Goal: Task Accomplishment & Management: Manage account settings

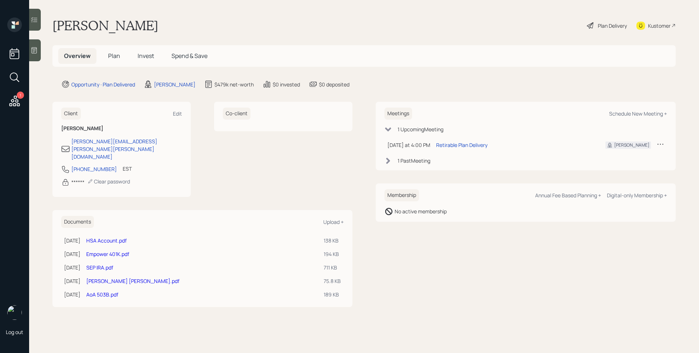
click at [10, 99] on icon at bounding box center [14, 100] width 13 height 13
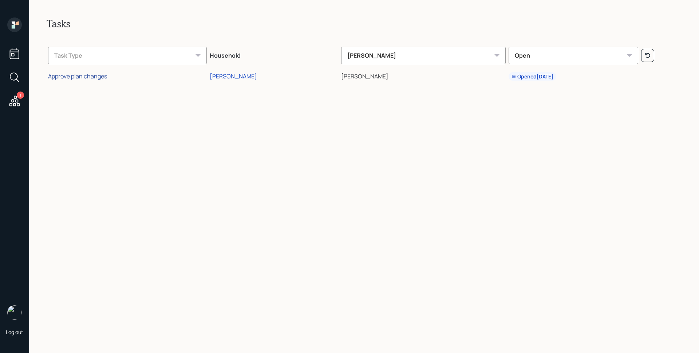
click at [90, 77] on div "Approve plan changes" at bounding box center [77, 76] width 59 height 8
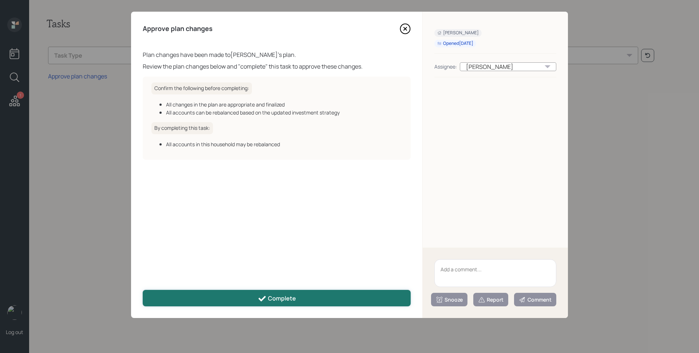
click at [271, 295] on div "Complete" at bounding box center [277, 298] width 38 height 9
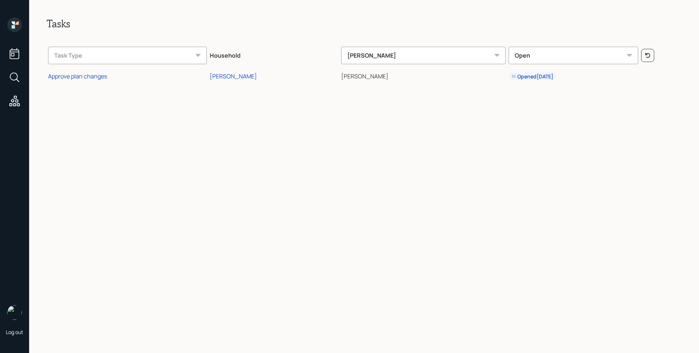
click at [19, 19] on icon at bounding box center [14, 24] width 15 height 15
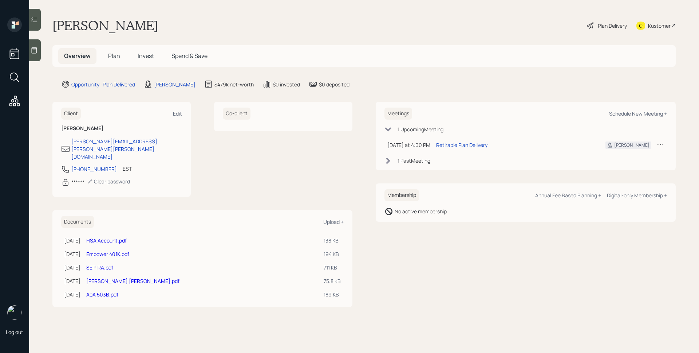
click at [116, 54] on span "Plan" at bounding box center [114, 56] width 12 height 8
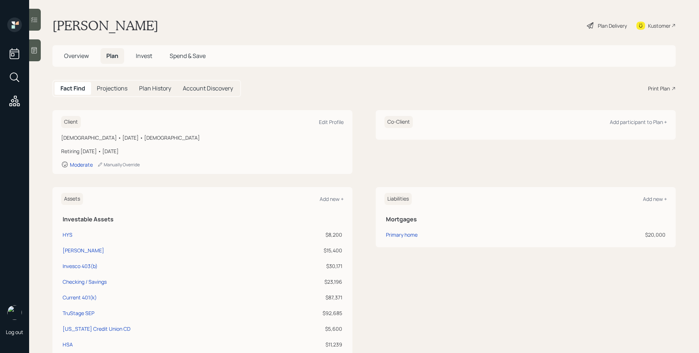
click at [142, 55] on span "Invest" at bounding box center [144, 56] width 16 height 8
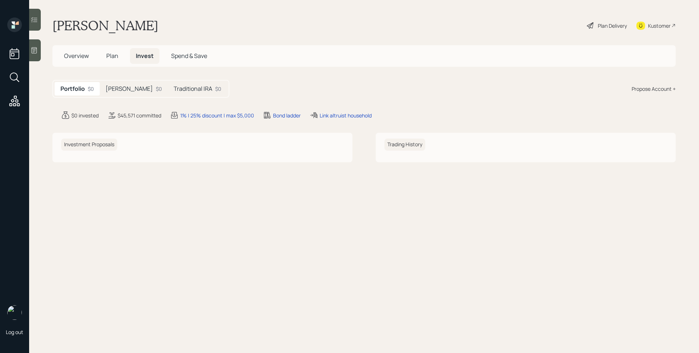
click at [123, 87] on h5 "Roth IRA" at bounding box center [129, 88] width 47 height 7
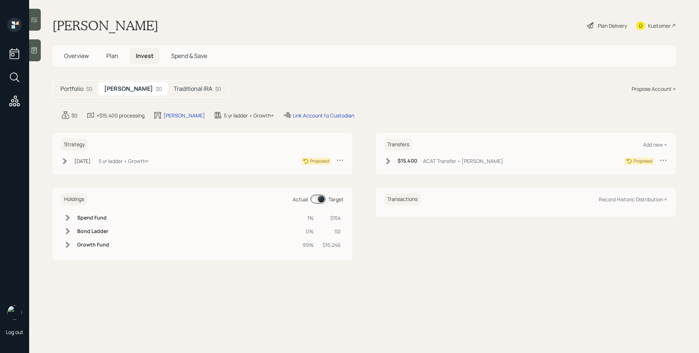
click at [174, 88] on h5 "Traditional IRA" at bounding box center [193, 88] width 39 height 7
click at [121, 92] on h5 "Roth IRA" at bounding box center [127, 88] width 47 height 7
click at [105, 60] on h5 "Plan" at bounding box center [113, 56] width 24 height 16
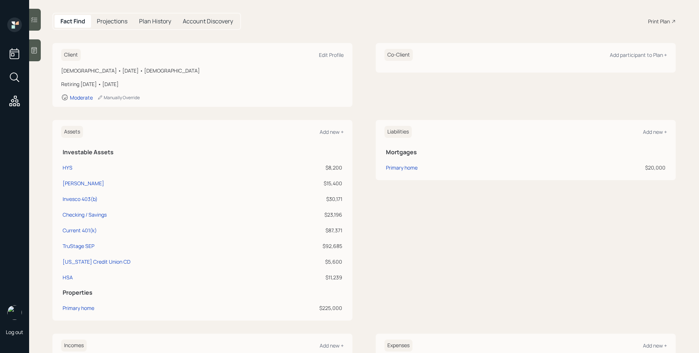
scroll to position [69, 0]
click at [35, 50] on icon at bounding box center [34, 50] width 5 height 6
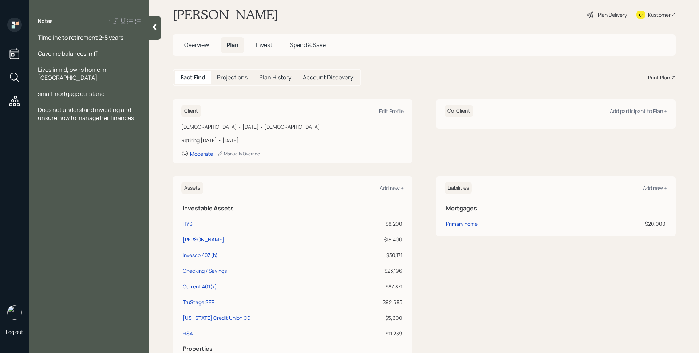
scroll to position [0, 0]
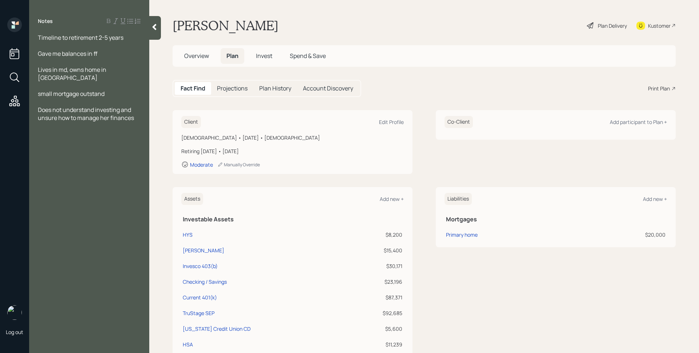
click at [591, 27] on div "Plan Delivery" at bounding box center [607, 25] width 42 height 16
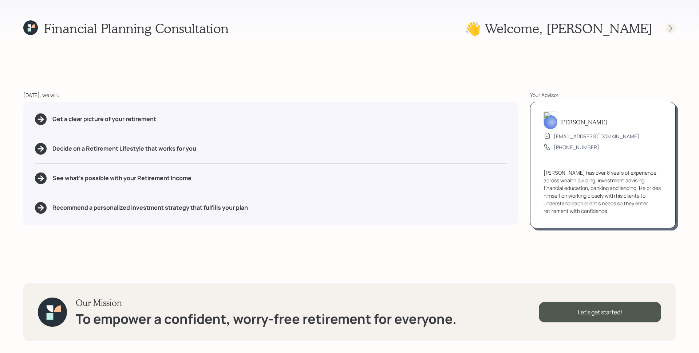
click at [672, 25] on icon at bounding box center [670, 28] width 7 height 7
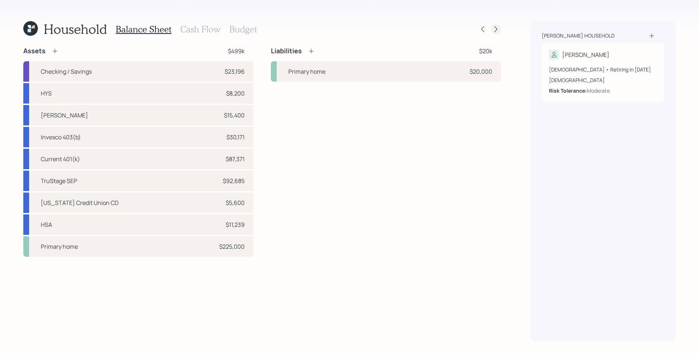
click at [498, 29] on icon at bounding box center [496, 28] width 7 height 7
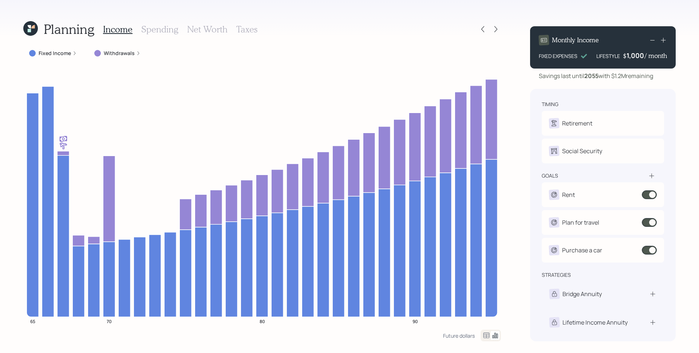
click at [130, 56] on label "Withdrawals" at bounding box center [119, 53] width 31 height 7
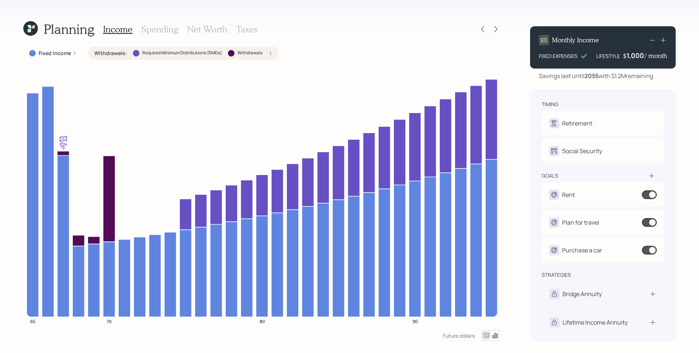
click at [168, 31] on h3 "Spending" at bounding box center [159, 29] width 37 height 11
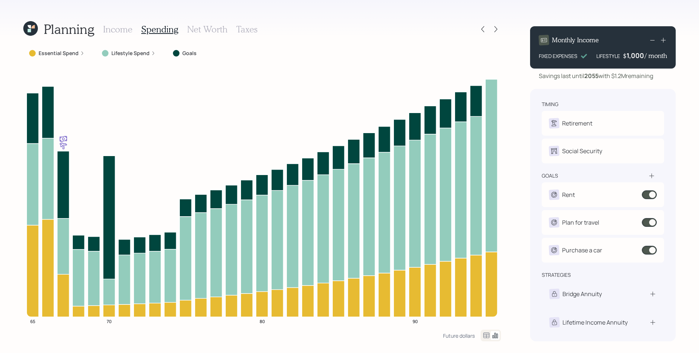
click at [37, 27] on icon at bounding box center [30, 28] width 15 height 15
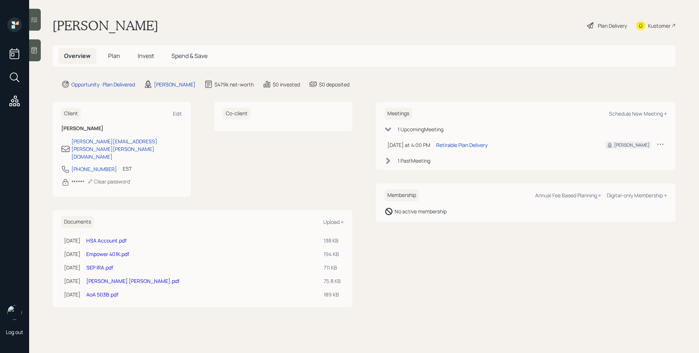
click at [118, 55] on span "Plan" at bounding box center [114, 56] width 12 height 8
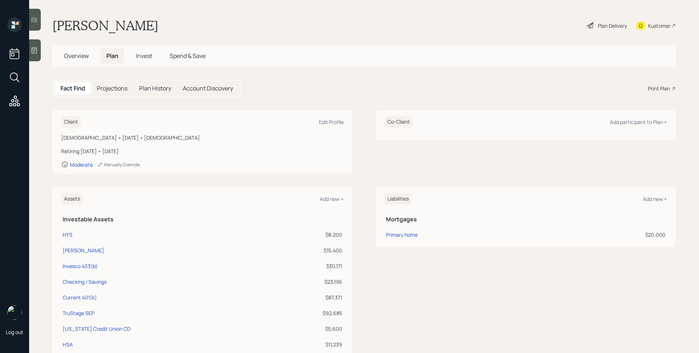
click at [653, 86] on div "Print Plan" at bounding box center [659, 89] width 22 height 8
click at [74, 53] on span "Overview" at bounding box center [76, 56] width 25 height 8
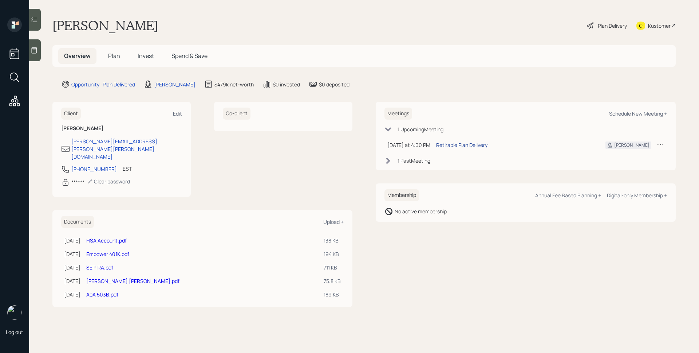
click at [462, 143] on div "Retirable Plan Delivery" at bounding box center [461, 145] width 51 height 8
click at [431, 37] on main "Sheila Reynolds Plan Delivery Kustomer Overview Plan Invest Spend & Save Opport…" at bounding box center [364, 176] width 670 height 353
click at [609, 24] on div "Plan Delivery" at bounding box center [612, 26] width 29 height 8
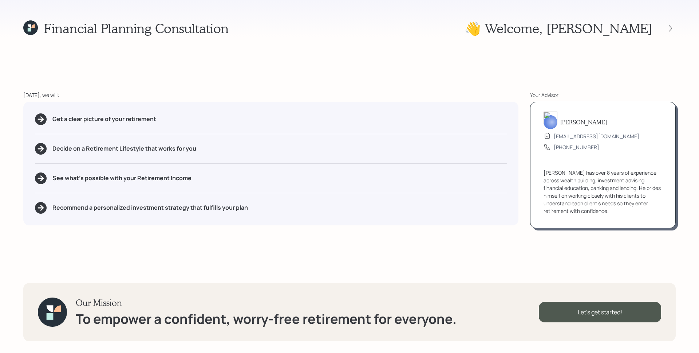
click at [309, 75] on div "Financial Planning Consultation 👋 Welcome , Sheila Today, we will: Get a clear …" at bounding box center [349, 176] width 699 height 353
click at [669, 27] on icon at bounding box center [670, 28] width 7 height 7
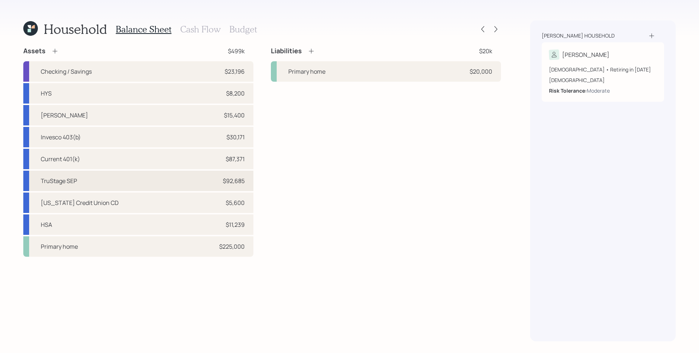
click at [153, 183] on div "TruStage SEP $92,685" at bounding box center [138, 180] width 230 height 20
select select "balanced"
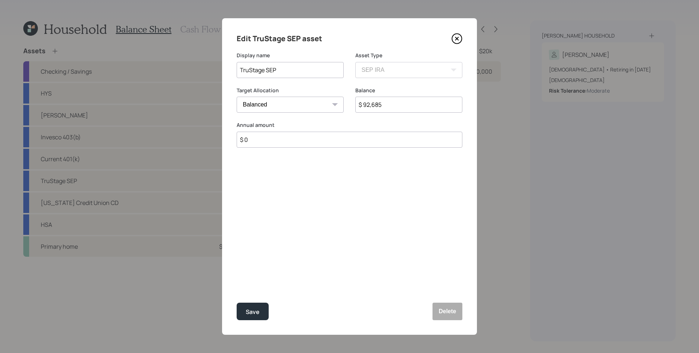
click at [454, 37] on icon at bounding box center [457, 38] width 11 height 11
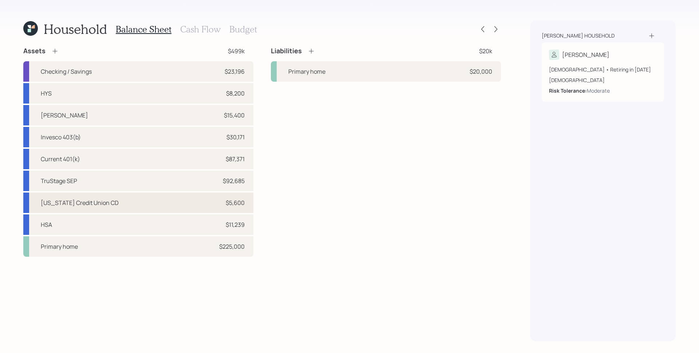
click at [213, 201] on div "Georgia Credit Union CD $5,600" at bounding box center [138, 202] width 230 height 20
select select "taxable"
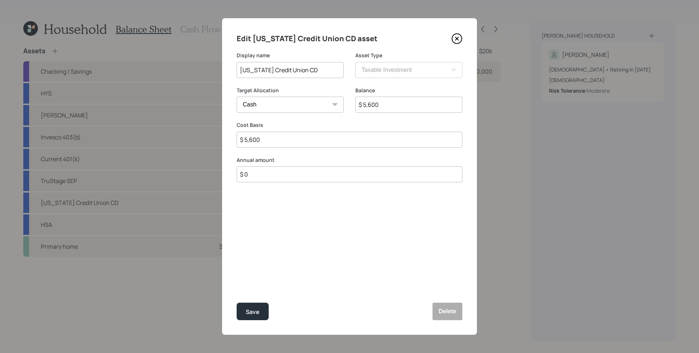
click at [457, 38] on icon at bounding box center [457, 38] width 11 height 11
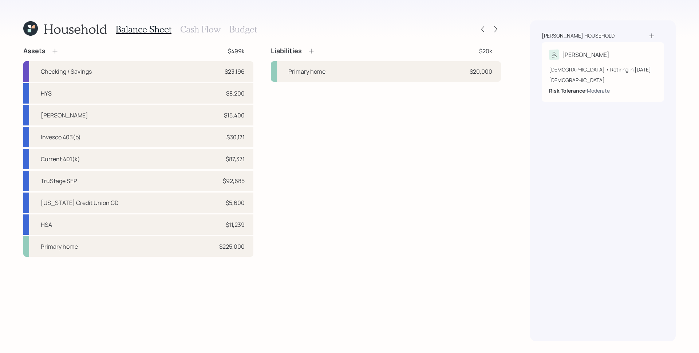
click at [525, 231] on div "Household Balance Sheet Cash Flow Budget Assets $499k Checking / Savings $23,19…" at bounding box center [349, 176] width 699 height 353
click at [495, 30] on icon at bounding box center [496, 28] width 7 height 7
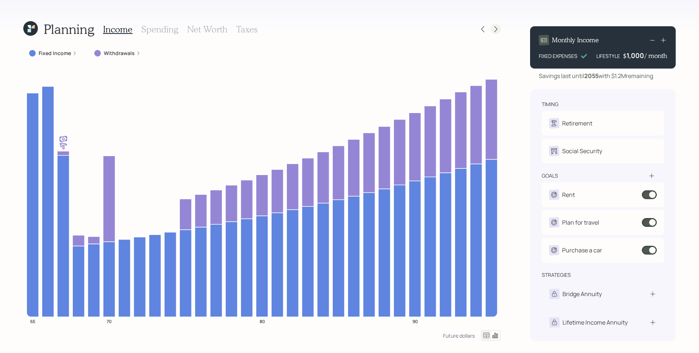
click at [497, 28] on icon at bounding box center [496, 28] width 7 height 7
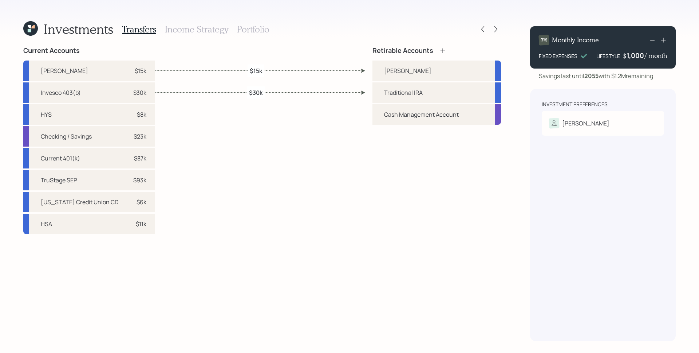
click at [360, 210] on div "Current Accounts Merrill Roth $15k Invesco 403(b) $30k HYS $8k Checking / Savin…" at bounding box center [262, 194] width 478 height 294
click at [499, 28] on icon at bounding box center [496, 28] width 7 height 7
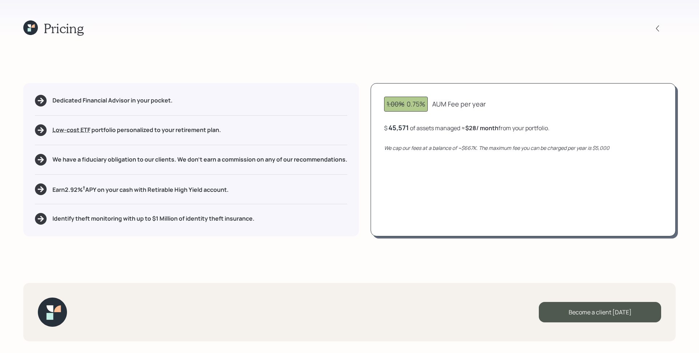
click at [497, 103] on div "1.00% 0.75% AUM Fee per year" at bounding box center [523, 104] width 278 height 15
drag, startPoint x: 407, startPoint y: 102, endPoint x: 419, endPoint y: 103, distance: 11.7
click at [419, 103] on div "1.00% 0.75%" at bounding box center [406, 104] width 39 height 10
click at [455, 140] on div "1.00% 0.75% AUM Fee per year $ 45,571 of assets managed ≈ $28 / month from your…" at bounding box center [523, 159] width 305 height 153
drag, startPoint x: 391, startPoint y: 127, endPoint x: 411, endPoint y: 130, distance: 20.6
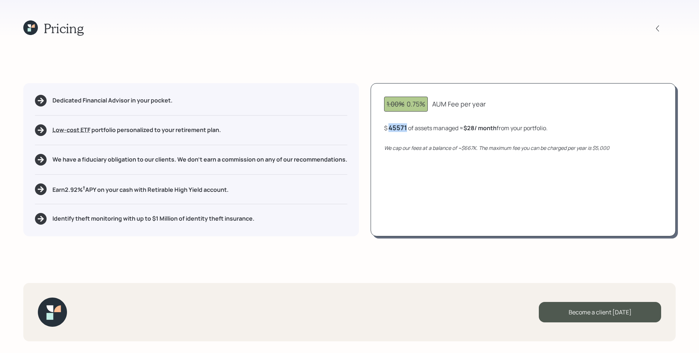
click at [411, 130] on div "$ 45571 of assets managed ≈ $28 / month from your portfolio ." at bounding box center [466, 127] width 164 height 9
click at [436, 177] on div "1.00% 0.75% AUM Fee per year $ 45571 of assets managed ≈ $28 / month from your …" at bounding box center [523, 159] width 305 height 153
click at [537, 122] on div "1.00% 0.75% AUM Fee per year $ 45,571 of assets managed ≈ $28 / month from your…" at bounding box center [523, 159] width 305 height 153
click at [660, 26] on icon at bounding box center [657, 28] width 7 height 7
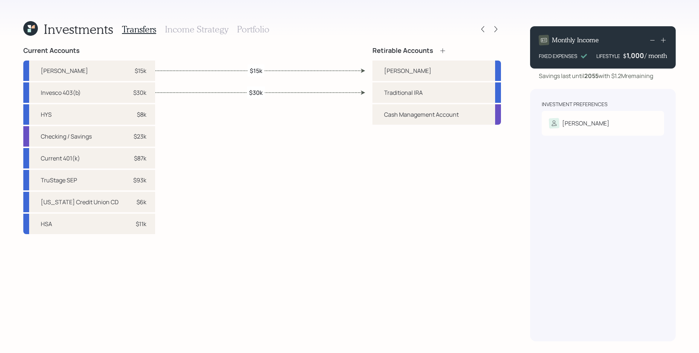
click at [248, 26] on h3 "Portfolio" at bounding box center [253, 29] width 32 height 11
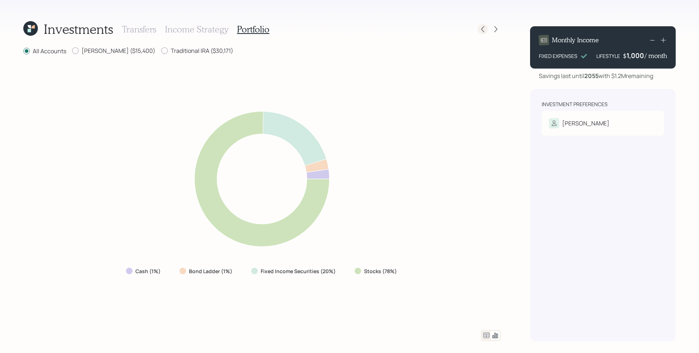
click at [485, 25] on div at bounding box center [483, 29] width 10 height 10
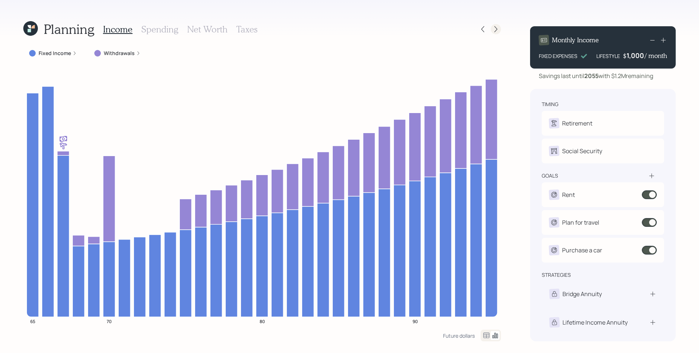
click at [499, 28] on icon at bounding box center [496, 28] width 7 height 7
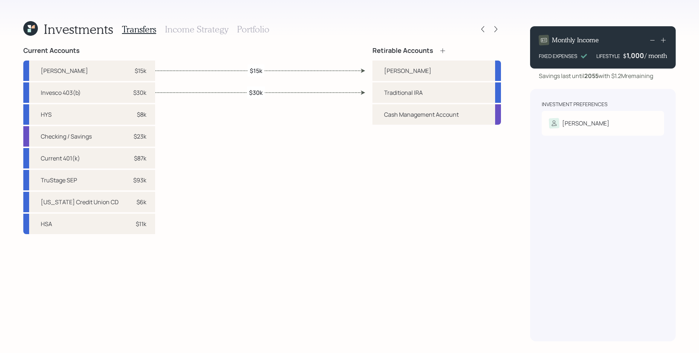
click at [261, 32] on h3 "Portfolio" at bounding box center [253, 29] width 32 height 11
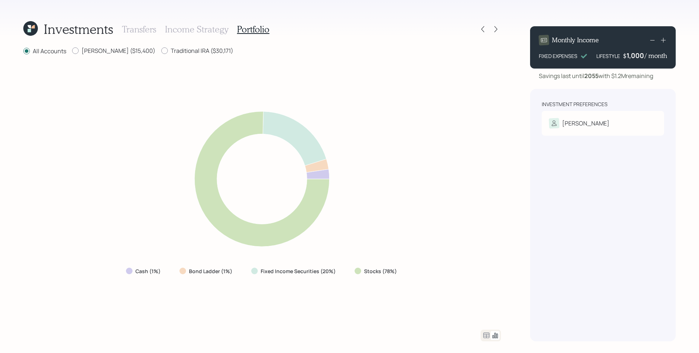
click at [486, 336] on icon at bounding box center [486, 335] width 9 height 9
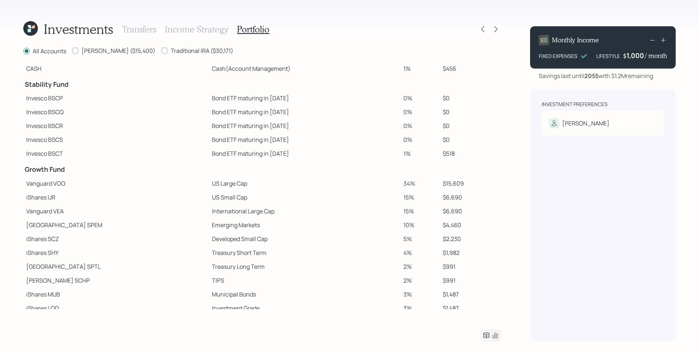
scroll to position [52, 0]
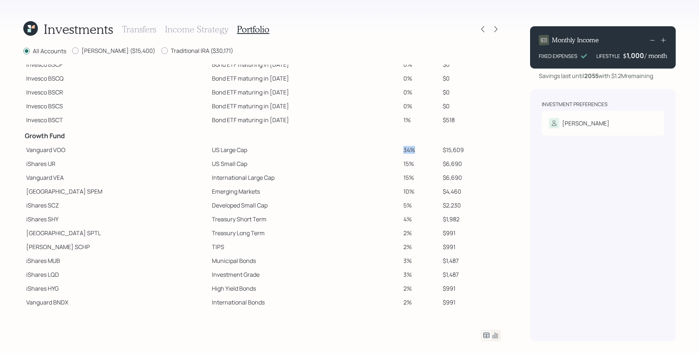
drag, startPoint x: 397, startPoint y: 149, endPoint x: 373, endPoint y: 149, distance: 23.7
click at [373, 149] on tr "Vanguard VOO US Large Cap 34% $15,609" at bounding box center [262, 150] width 478 height 14
drag, startPoint x: 397, startPoint y: 165, endPoint x: 369, endPoint y: 164, distance: 28.1
click at [369, 164] on tr "iShares IJR US Small Cap 15% $6,690" at bounding box center [262, 164] width 478 height 14
drag, startPoint x: 380, startPoint y: 180, endPoint x: 365, endPoint y: 179, distance: 15.3
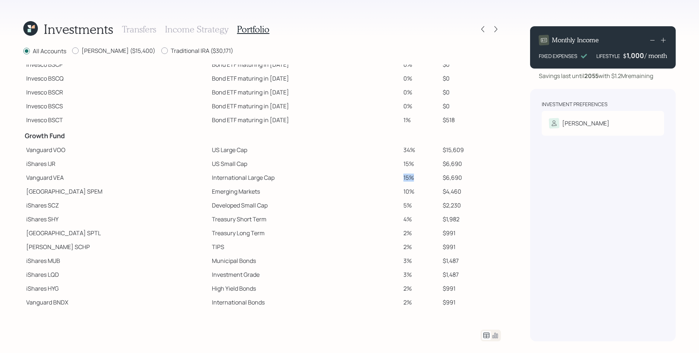
click at [365, 179] on tr "Vanguard VEA International Large Cap 15% $6,690" at bounding box center [262, 177] width 478 height 14
click at [403, 216] on td "4%" at bounding box center [421, 219] width 40 height 14
drag, startPoint x: 395, startPoint y: 162, endPoint x: 376, endPoint y: 166, distance: 18.9
click at [376, 166] on tr "iShares IJR US Small Cap 15% $6,690" at bounding box center [262, 164] width 478 height 14
drag, startPoint x: 169, startPoint y: 164, endPoint x: 203, endPoint y: 165, distance: 33.9
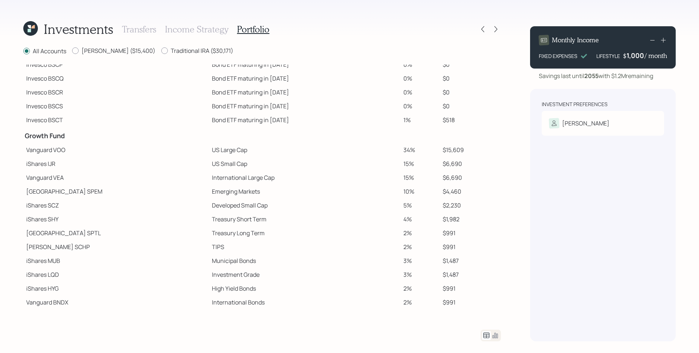
click at [209, 165] on td "US Small Cap" at bounding box center [305, 164] width 192 height 14
drag, startPoint x: 203, startPoint y: 165, endPoint x: 166, endPoint y: 164, distance: 36.8
click at [209, 164] on td "US Small Cap" at bounding box center [305, 164] width 192 height 14
click at [484, 30] on icon at bounding box center [482, 28] width 7 height 7
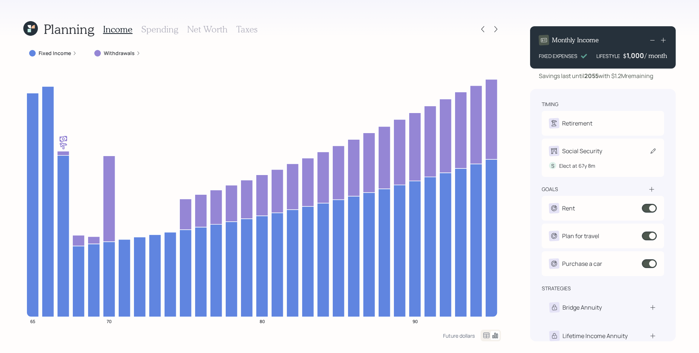
click at [581, 160] on div "S Elect at 67y 8m" at bounding box center [603, 162] width 108 height 13
select select "8"
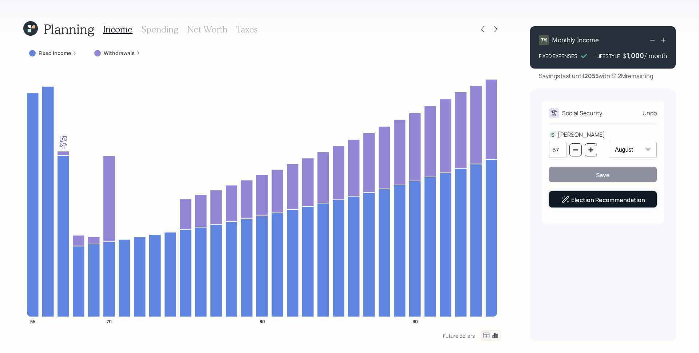
click at [608, 202] on link "Election Recommendation" at bounding box center [609, 200] width 74 height 8
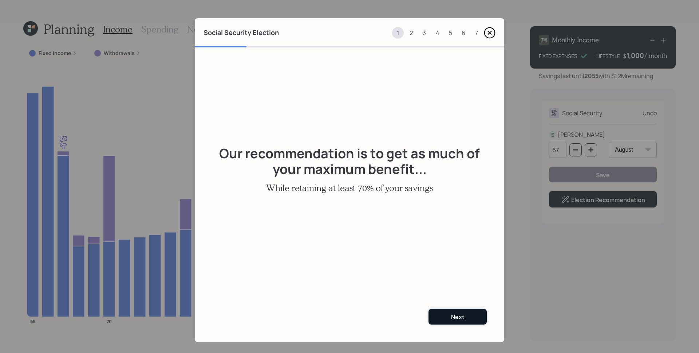
click at [477, 312] on button "Next" at bounding box center [458, 317] width 58 height 16
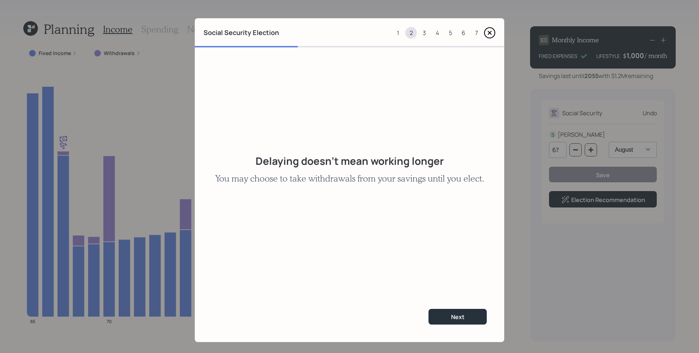
click at [471, 305] on div "Next" at bounding box center [350, 316] width 310 height 51
click at [468, 312] on button "Next" at bounding box center [458, 317] width 58 height 16
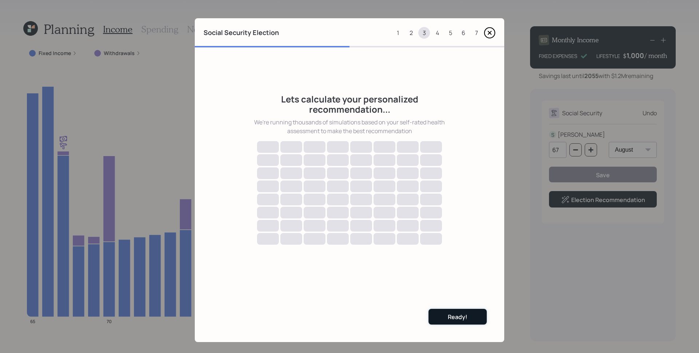
click at [448, 314] on div "Ready!" at bounding box center [458, 317] width 20 height 8
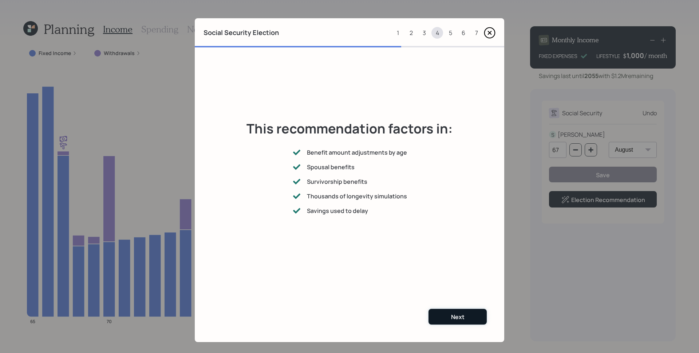
click at [465, 315] on button "Next" at bounding box center [458, 317] width 58 height 16
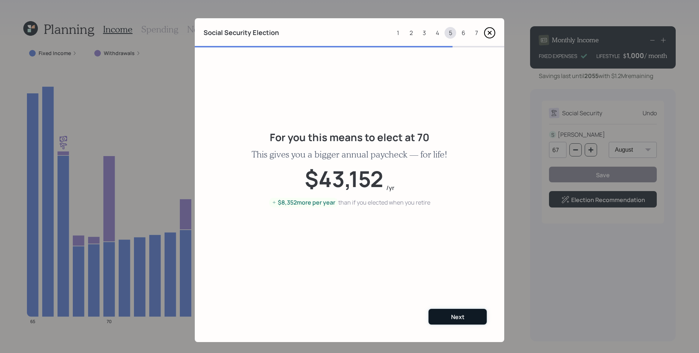
click at [465, 316] on button "Next" at bounding box center [458, 317] width 58 height 16
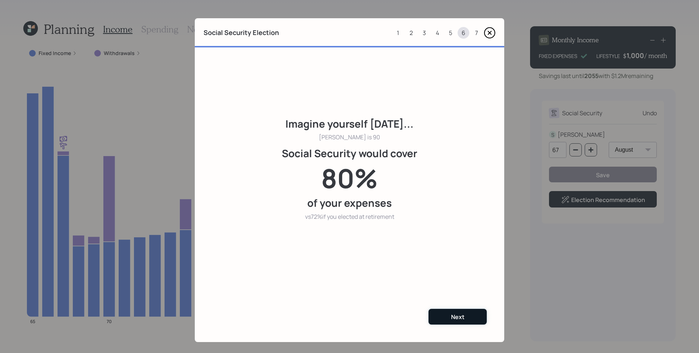
click at [451, 313] on div "Next" at bounding box center [457, 317] width 13 height 8
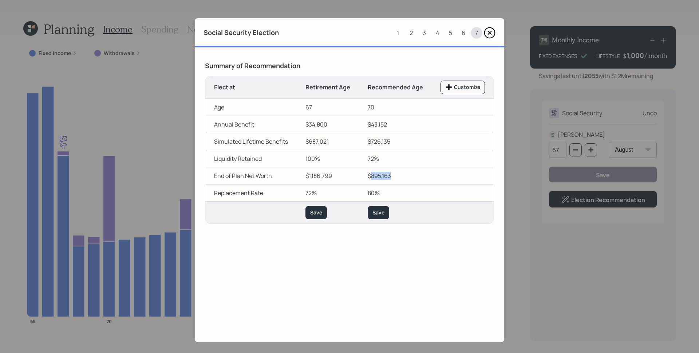
drag, startPoint x: 388, startPoint y: 175, endPoint x: 369, endPoint y: 177, distance: 18.8
click at [369, 177] on td "$895,163" at bounding box center [395, 175] width 73 height 17
click at [489, 34] on icon at bounding box center [490, 32] width 3 height 3
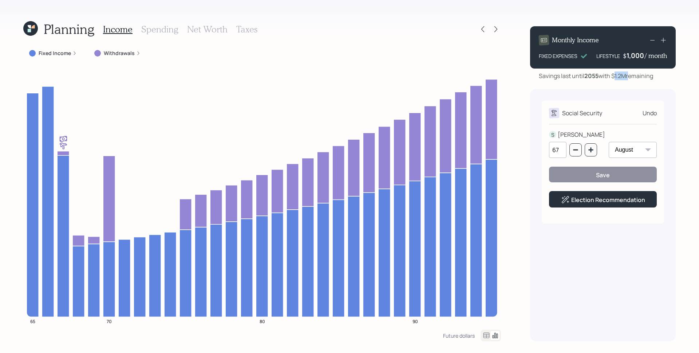
drag, startPoint x: 618, startPoint y: 75, endPoint x: 629, endPoint y: 75, distance: 11.7
click at [629, 75] on div "Savings last until 2055 with $1.2M remaining" at bounding box center [596, 75] width 114 height 9
click at [612, 125] on div "Social Security Undo S SHEILA 67 January February March April May June July Aug…" at bounding box center [603, 162] width 122 height 123
click at [513, 54] on div "Planning Income Spending Net Worth Taxes Fixed Income Withdrawals 65 70 80 90 F…" at bounding box center [349, 176] width 699 height 353
click at [531, 108] on div "Social Security Undo S SHEILA 67 January February March April May June July Aug…" at bounding box center [603, 215] width 146 height 252
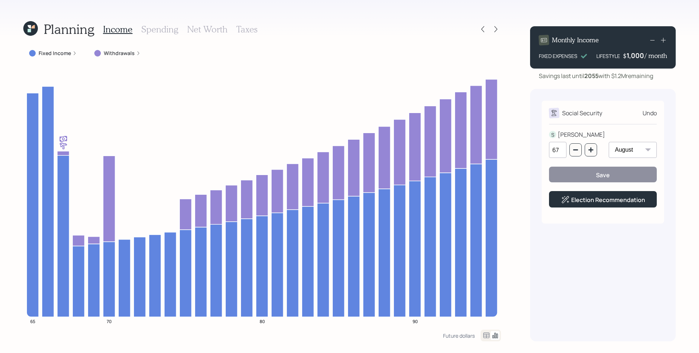
click at [535, 82] on div "Monthly Income FIXED EXPENSES LIFESTYLE $ 1,000 / month Savings last until 2055…" at bounding box center [603, 180] width 146 height 321
click at [498, 30] on icon at bounding box center [496, 28] width 7 height 7
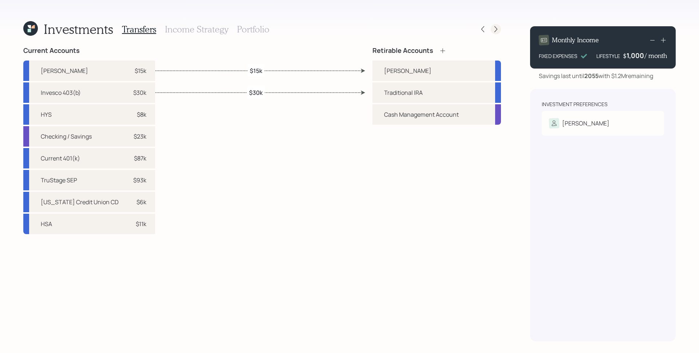
click at [497, 30] on icon at bounding box center [496, 28] width 7 height 7
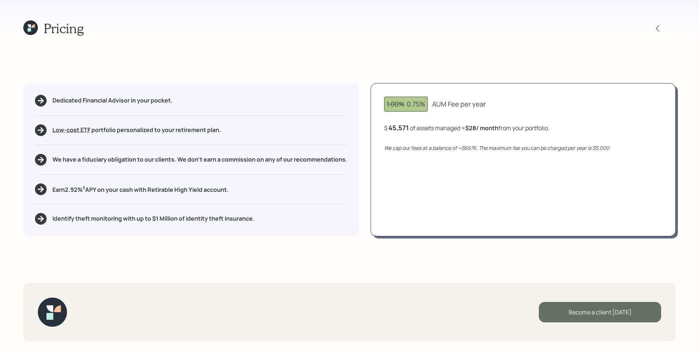
click at [608, 310] on div "Become a client today" at bounding box center [600, 312] width 122 height 20
click at [611, 309] on div "Go to Altruist" at bounding box center [600, 312] width 122 height 20
click at [30, 26] on icon at bounding box center [29, 25] width 3 height 3
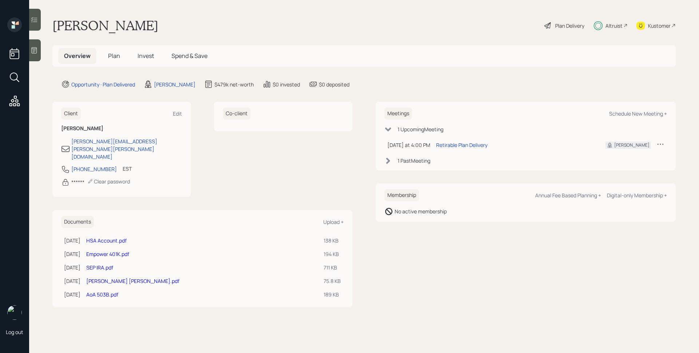
click at [554, 295] on main "Sheila Reynolds Plan Delivery Altruist Kustomer Overview Plan Invest Spend & Sa…" at bounding box center [364, 176] width 670 height 353
click at [114, 60] on h5 "Plan" at bounding box center [114, 56] width 24 height 16
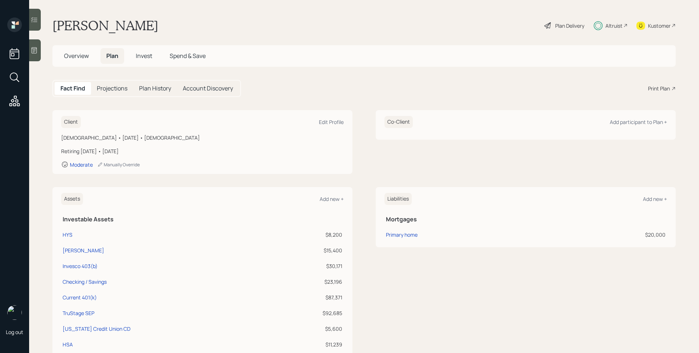
click at [76, 52] on span "Overview" at bounding box center [76, 56] width 25 height 8
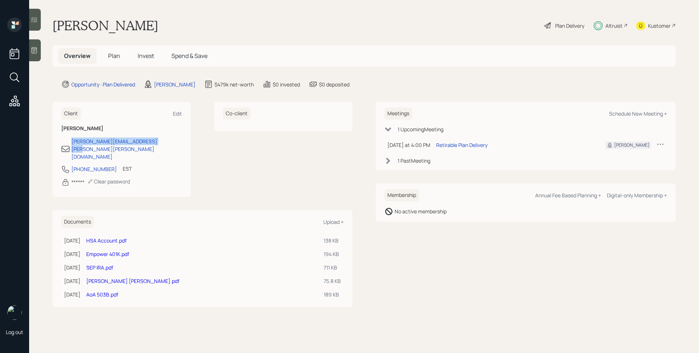
drag, startPoint x: 157, startPoint y: 141, endPoint x: 66, endPoint y: 138, distance: 90.8
click at [66, 138] on div "[PERSON_NAME][EMAIL_ADDRESS][PERSON_NAME][PERSON_NAME][DOMAIN_NAME]" at bounding box center [121, 148] width 121 height 23
copy div "[PERSON_NAME][EMAIL_ADDRESS][PERSON_NAME][PERSON_NAME][DOMAIN_NAME]"
drag, startPoint x: 107, startPoint y: 154, endPoint x: 67, endPoint y: 151, distance: 40.2
click at [67, 165] on div "678-860-2365 EST Currently 4:27 PM" at bounding box center [121, 171] width 121 height 13
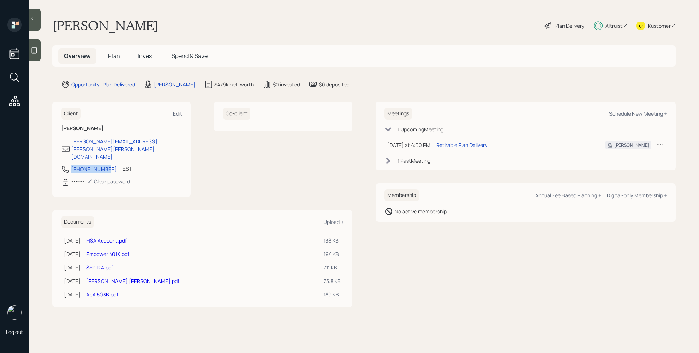
copy div "[PHONE_NUMBER]"
click at [104, 54] on h5 "Plan" at bounding box center [114, 56] width 24 height 16
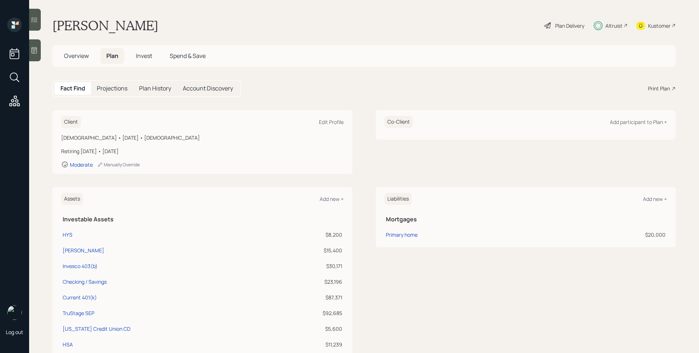
click at [556, 29] on div "Plan Delivery" at bounding box center [570, 26] width 29 height 8
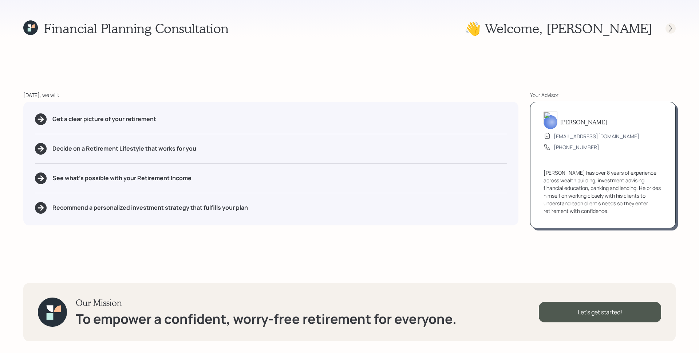
click at [671, 27] on icon at bounding box center [670, 28] width 7 height 7
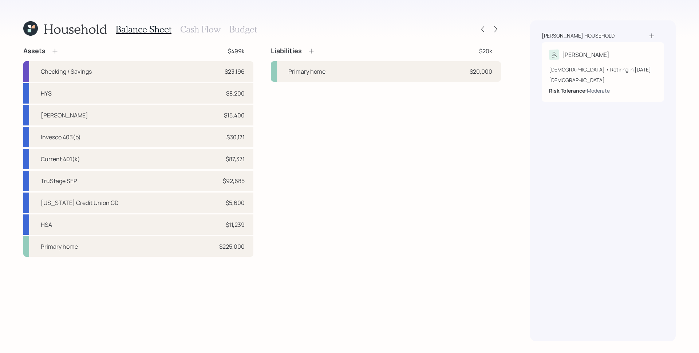
click at [34, 27] on icon at bounding box center [32, 26] width 3 height 3
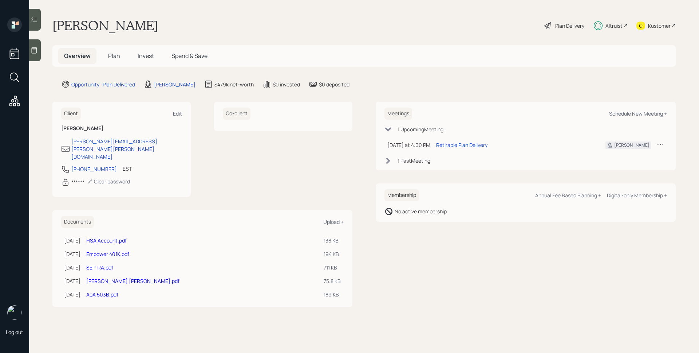
click at [559, 25] on div "Plan Delivery" at bounding box center [570, 26] width 29 height 8
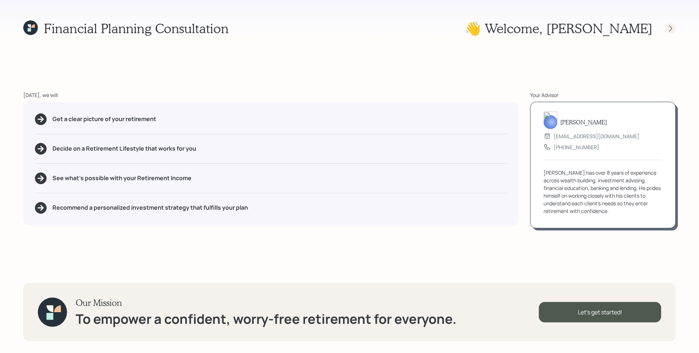
click at [670, 26] on icon at bounding box center [670, 28] width 7 height 7
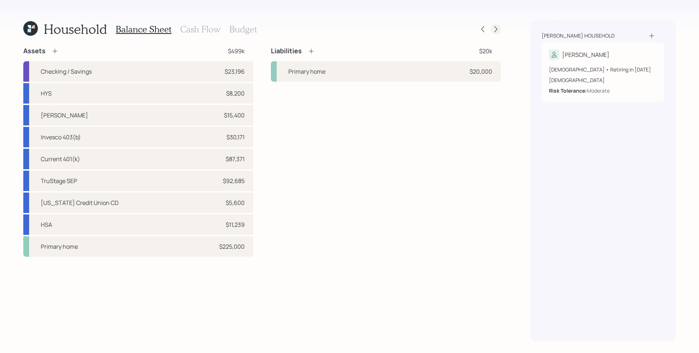
click at [495, 28] on icon at bounding box center [496, 28] width 7 height 7
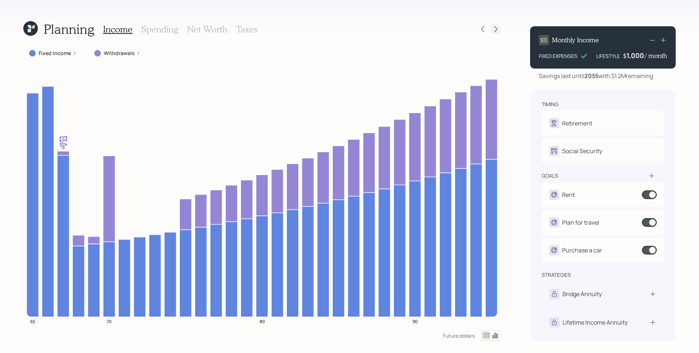
click at [498, 26] on icon at bounding box center [496, 28] width 7 height 7
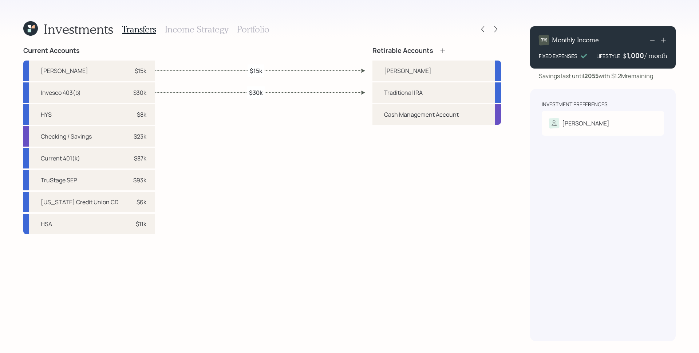
click at [254, 27] on h3 "Portfolio" at bounding box center [253, 29] width 32 height 11
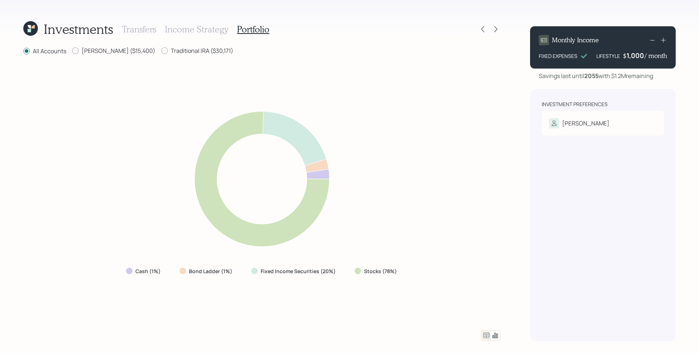
click at [487, 335] on icon at bounding box center [486, 335] width 9 height 9
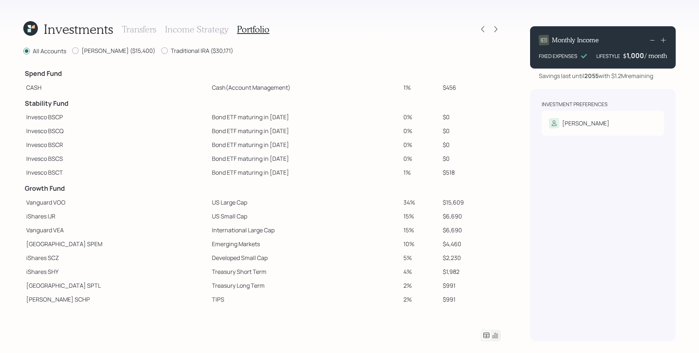
click at [25, 30] on icon at bounding box center [30, 28] width 15 height 15
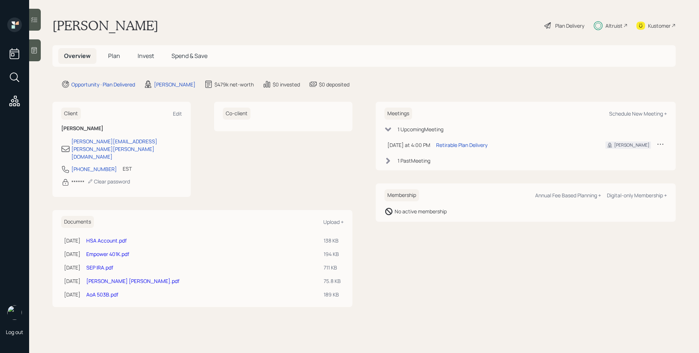
click at [116, 56] on span "Plan" at bounding box center [114, 56] width 12 height 8
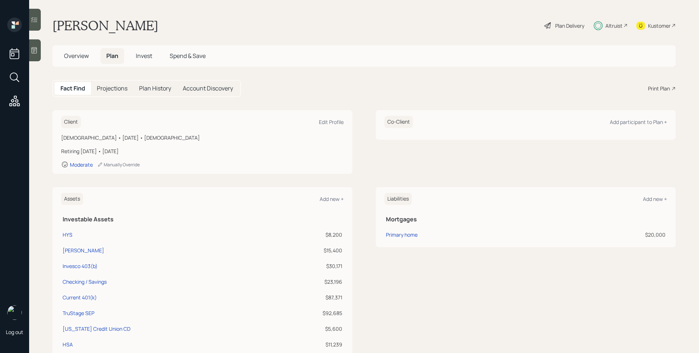
click at [132, 52] on h5 "Invest" at bounding box center [144, 56] width 28 height 16
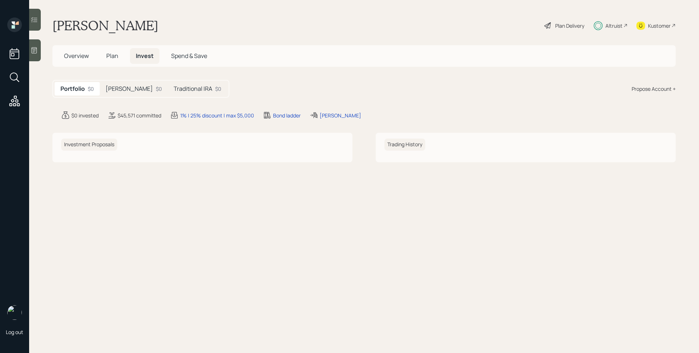
click at [127, 89] on h5 "Roth IRA" at bounding box center [129, 88] width 47 height 7
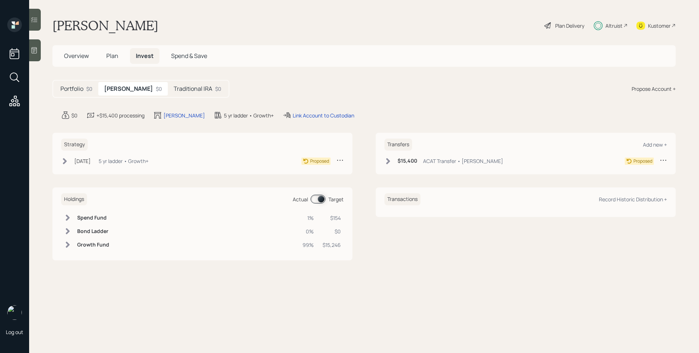
click at [121, 156] on div "Strategy Oct 8, 2025 Wednesday, October 8, 2025 4:42 PM EDT 5 yr ladder • Growt…" at bounding box center [202, 154] width 300 height 42
click at [59, 163] on div "Strategy Oct 8, 2025 Wednesday, October 8, 2025 4:42 PM EDT 5 yr ladder • Growt…" at bounding box center [202, 154] width 300 height 42
click at [63, 163] on icon at bounding box center [64, 160] width 7 height 7
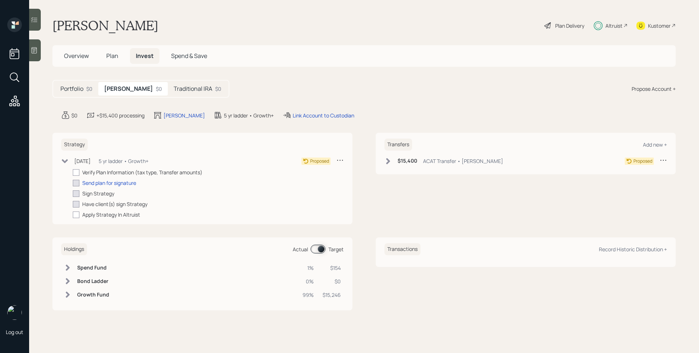
drag, startPoint x: 74, startPoint y: 173, endPoint x: 76, endPoint y: 176, distance: 3.8
click at [75, 173] on div at bounding box center [76, 172] width 7 height 7
click at [73, 172] on input "checkbox" at bounding box center [72, 172] width 0 height 0
checkbox input "true"
click at [104, 183] on div "Send plan for signature" at bounding box center [109, 183] width 54 height 8
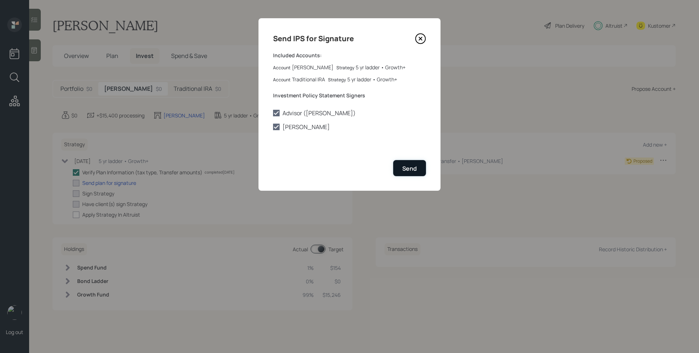
click at [399, 172] on button "Send" at bounding box center [409, 168] width 33 height 16
checkbox input "true"
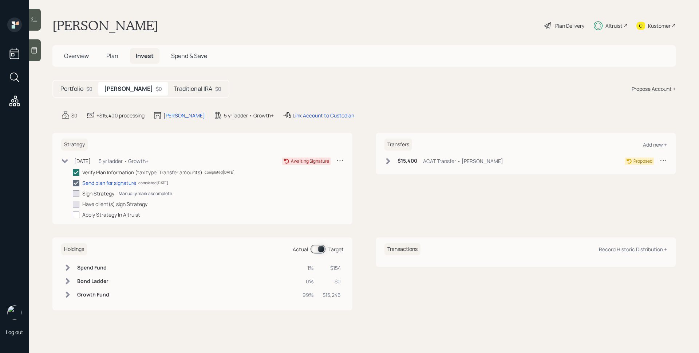
click at [132, 195] on div "Manually mark as complete" at bounding box center [146, 193] width 54 height 6
checkbox input "true"
click at [169, 205] on div "Manually mark as complete" at bounding box center [179, 204] width 54 height 6
checkbox input "true"
click at [79, 217] on div at bounding box center [76, 214] width 7 height 7
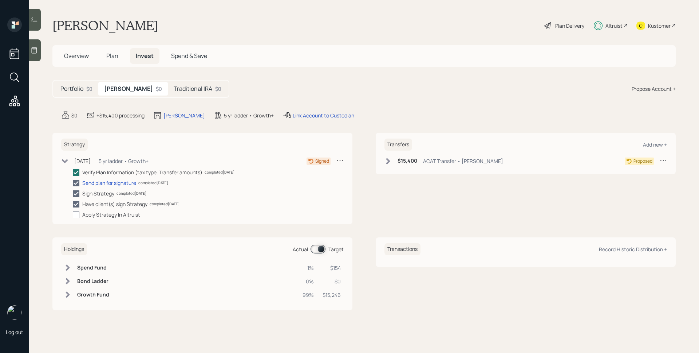
click at [73, 215] on input "checkbox" at bounding box center [72, 214] width 0 height 0
checkbox input "true"
click at [188, 90] on div "Traditional IRA $0" at bounding box center [197, 88] width 59 height 13
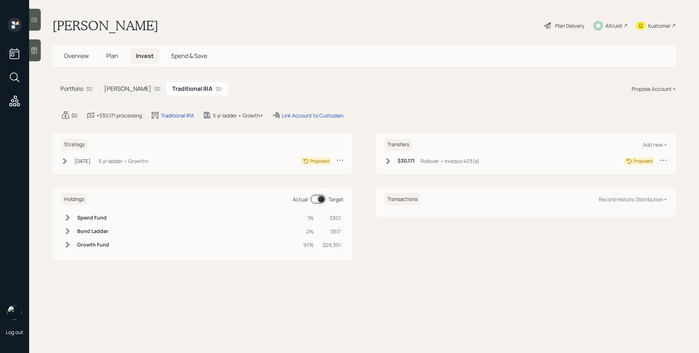
click at [114, 164] on div "5 yr ladder • Growth+" at bounding box center [124, 161] width 50 height 8
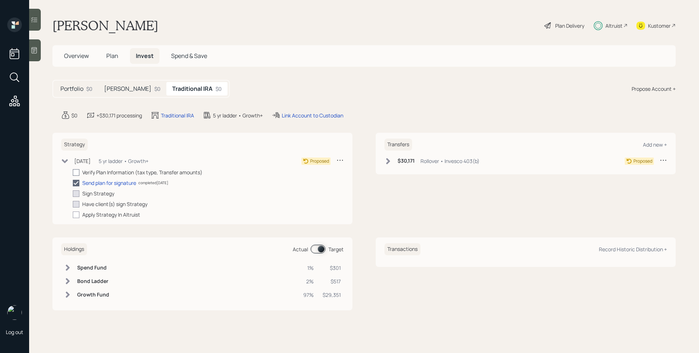
click at [79, 172] on div at bounding box center [76, 172] width 7 height 7
click at [73, 172] on input "checkbox" at bounding box center [72, 172] width 0 height 0
checkbox input "true"
click at [123, 194] on div "completed 10/15/25" at bounding box center [132, 193] width 30 height 5
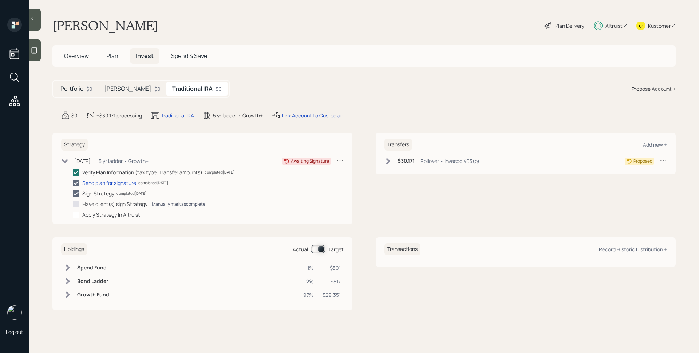
click at [161, 205] on div "Manually mark as complete" at bounding box center [179, 204] width 54 height 6
checkbox input "true"
click at [125, 86] on h5 "Roth IRA" at bounding box center [127, 88] width 47 height 7
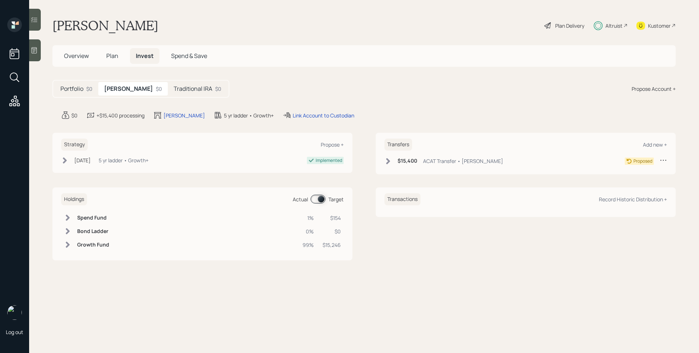
click at [442, 157] on div "$15,400 ACAT Transfer • Merrill Roth" at bounding box center [444, 160] width 119 height 9
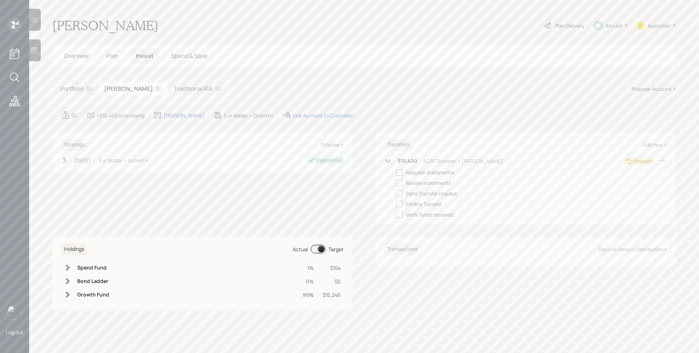
click at [398, 173] on div at bounding box center [399, 172] width 7 height 7
click at [396, 172] on input "checkbox" at bounding box center [396, 172] width 0 height 0
checkbox input "true"
click at [400, 181] on div at bounding box center [399, 183] width 7 height 7
click at [396, 183] on input "checkbox" at bounding box center [396, 183] width 0 height 0
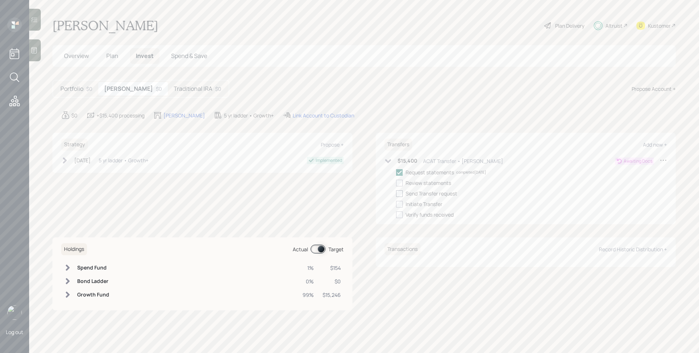
checkbox input "true"
click at [400, 195] on div at bounding box center [399, 193] width 7 height 7
click at [396, 193] on input "checkbox" at bounding box center [396, 193] width 0 height 0
checkbox input "true"
click at [400, 200] on label at bounding box center [400, 204] width 9 height 8
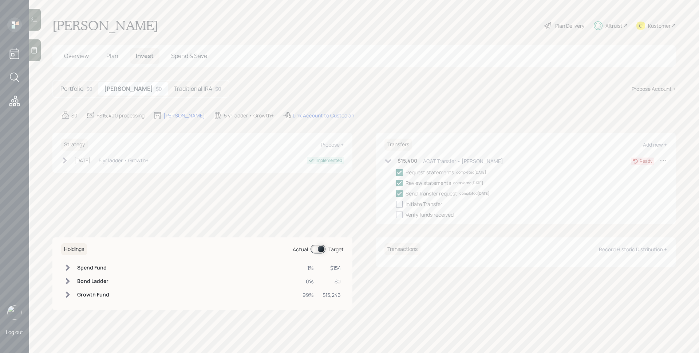
click at [396, 204] on input "checkbox" at bounding box center [396, 204] width 0 height 0
checkbox input "true"
click at [324, 113] on div "Link Account to Custodian" at bounding box center [324, 115] width 62 height 8
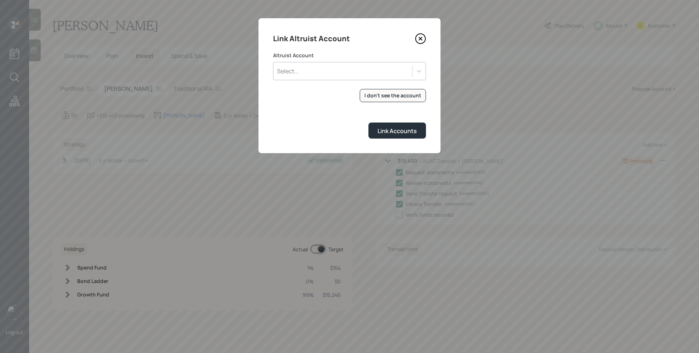
click at [349, 69] on div "Select..." at bounding box center [343, 71] width 139 height 12
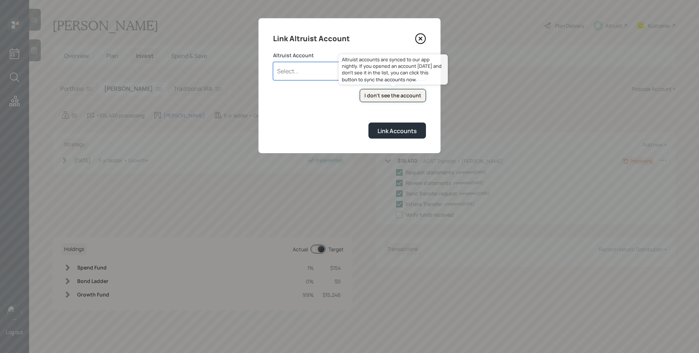
click at [397, 93] on div "I don't see the account" at bounding box center [393, 95] width 57 height 7
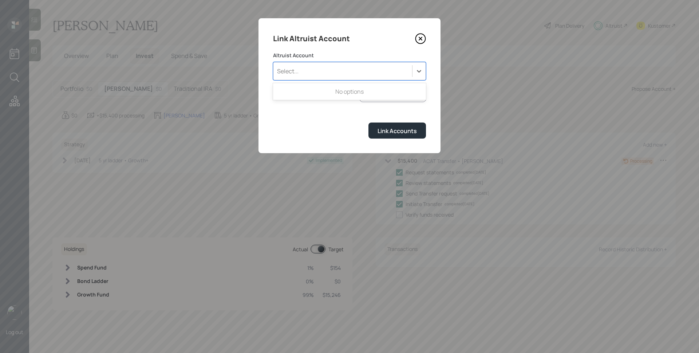
click at [384, 71] on div "Select..." at bounding box center [343, 71] width 139 height 12
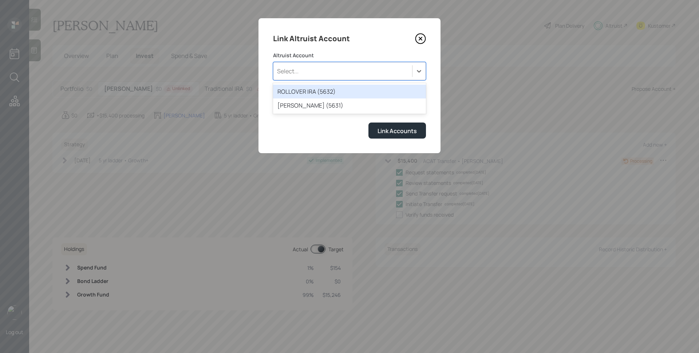
click at [371, 44] on div "Link Altruist Account Altruist Account option ROLLOVER IRA (5632) focused, 1 of…" at bounding box center [350, 85] width 182 height 135
click at [357, 63] on div "Select..." at bounding box center [349, 71] width 153 height 18
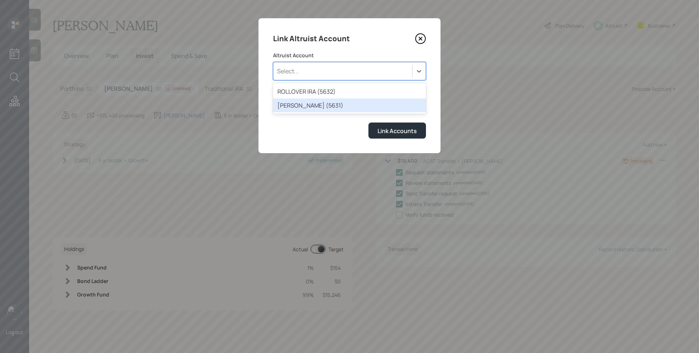
click at [321, 102] on div "ROTH IRA (5631)" at bounding box center [349, 105] width 153 height 14
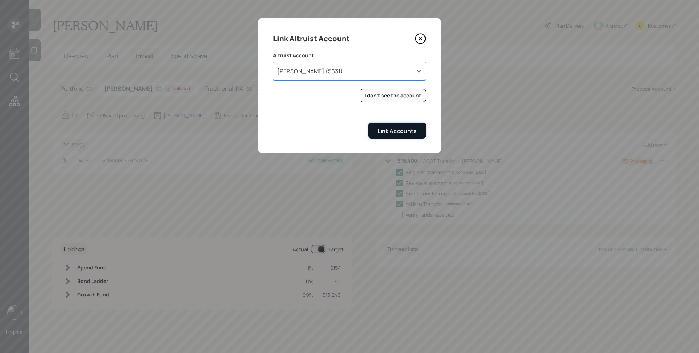
click at [389, 130] on div "Link Accounts" at bounding box center [397, 131] width 39 height 8
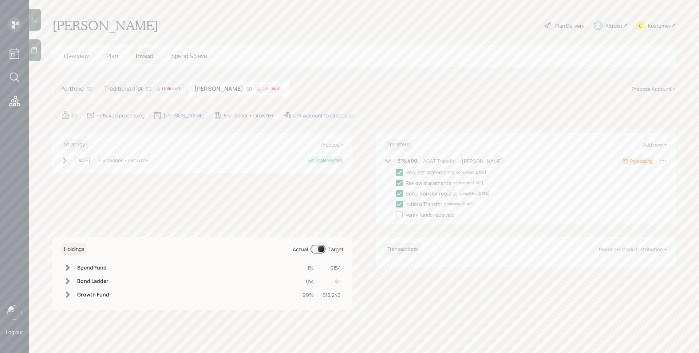
click at [155, 81] on div "Portfolio $0 Traditional IRA $0 Unlinked Roth IRA $0 Unlinked" at bounding box center [171, 89] width 239 height 18
click at [151, 86] on div "$0 Unlinked" at bounding box center [164, 89] width 37 height 8
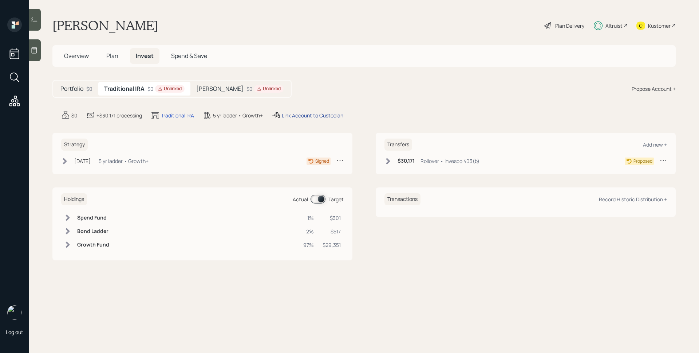
click at [305, 117] on div "Link Account to Custodian" at bounding box center [313, 115] width 62 height 8
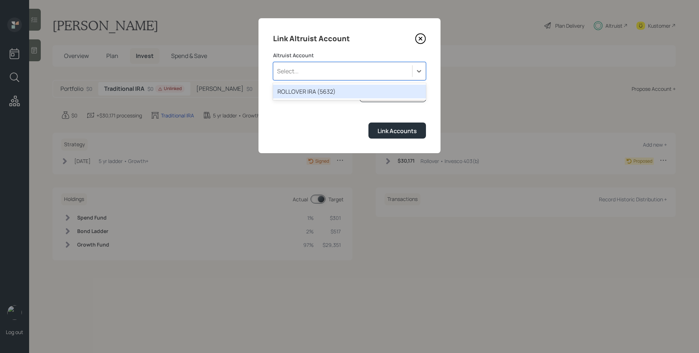
click at [347, 71] on div "Select..." at bounding box center [343, 71] width 139 height 12
click at [338, 91] on div "ROLLOVER IRA (5632)" at bounding box center [349, 92] width 153 height 14
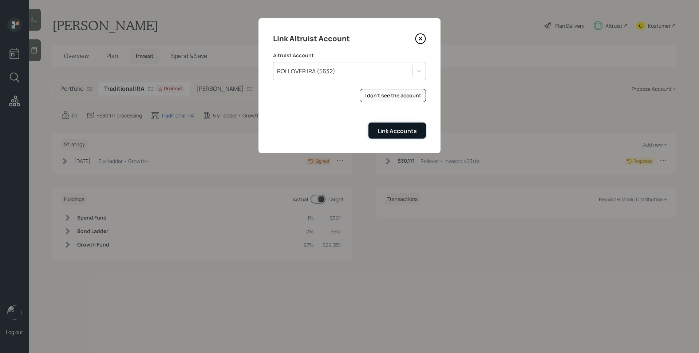
click at [389, 135] on div "Link Accounts" at bounding box center [397, 131] width 39 height 8
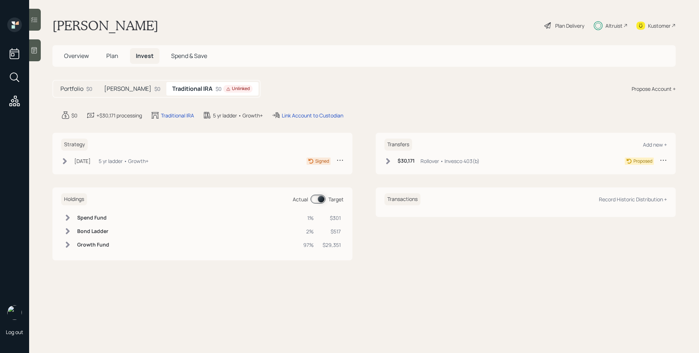
click at [126, 91] on h5 "Roth IRA" at bounding box center [127, 88] width 47 height 7
click at [186, 87] on h5 "Traditional IRA" at bounding box center [193, 88] width 39 height 7
click at [116, 154] on div "Strategy Oct 8, 2025 Wednesday, October 8, 2025 4:42 PM EDT 5 yr ladder • Growt…" at bounding box center [202, 154] width 300 height 42
click at [114, 164] on div "5 yr ladder • Growth+" at bounding box center [124, 161] width 50 height 8
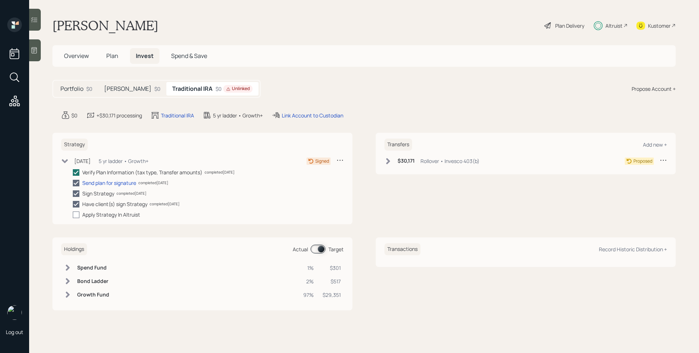
click at [79, 214] on div at bounding box center [76, 214] width 7 height 7
click at [73, 214] on input "checkbox" at bounding box center [72, 214] width 0 height 0
checkbox input "true"
click at [341, 86] on div "Portfolio $0 Roth IRA $0 Traditional IRA $0 Propose Account +" at bounding box center [364, 89] width 624 height 18
click at [418, 160] on div "$30,171 Rollover • Invesco 403(b)" at bounding box center [432, 160] width 95 height 9
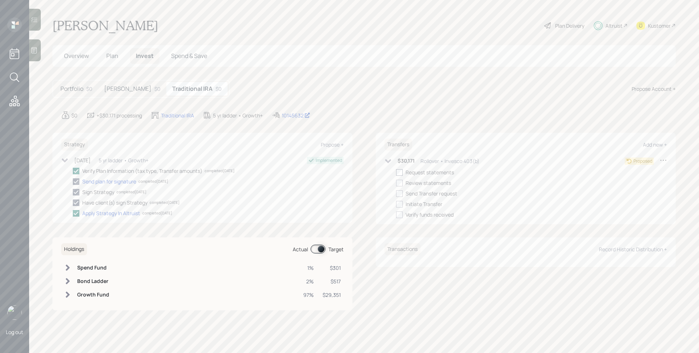
click at [400, 174] on div at bounding box center [399, 172] width 7 height 7
click at [396, 172] on input "checkbox" at bounding box center [396, 172] width 0 height 0
checkbox input "true"
click at [82, 59] on span "Overview" at bounding box center [76, 56] width 25 height 8
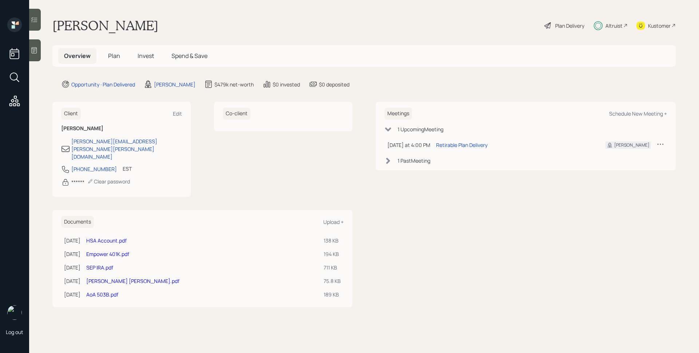
click at [419, 69] on main "Sheila Reynolds Plan Delivery Altruist Kustomer Overview Plan Invest Spend & Sa…" at bounding box center [364, 176] width 670 height 353
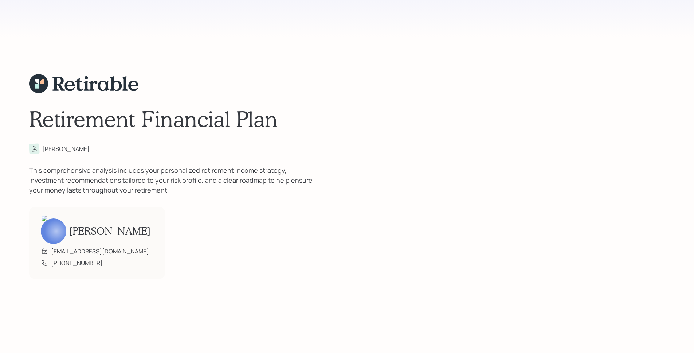
drag, startPoint x: 544, startPoint y: 129, endPoint x: 534, endPoint y: 121, distance: 12.2
click at [544, 128] on h1 "Retirement Financial Plan" at bounding box center [347, 119] width 636 height 26
click at [578, 160] on div "Retirement Financial Plan Sheila This comprehensive analysis includes your pers…" at bounding box center [347, 176] width 636 height 353
